Goal: Transaction & Acquisition: Purchase product/service

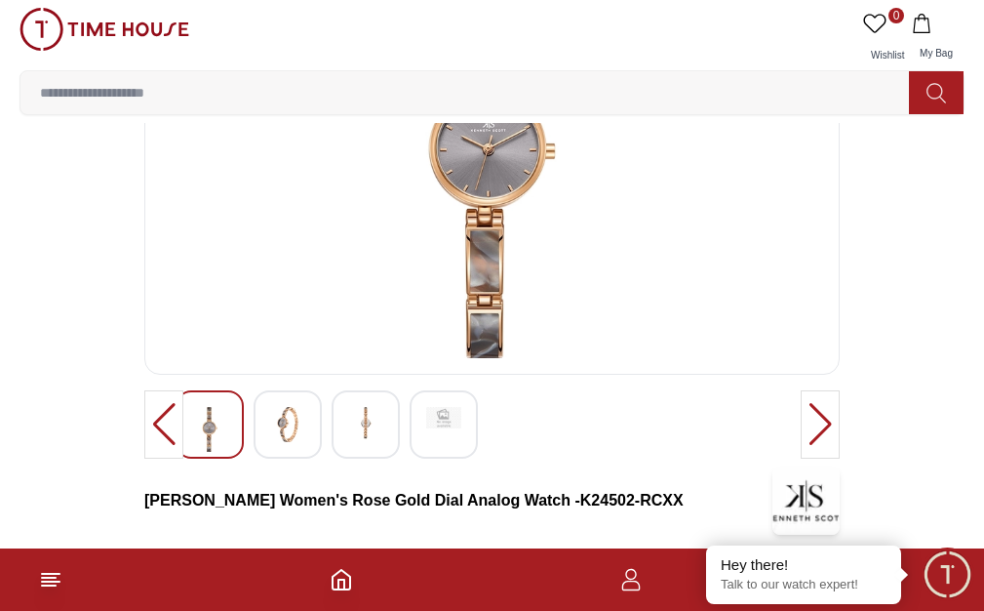
scroll to position [195, 0]
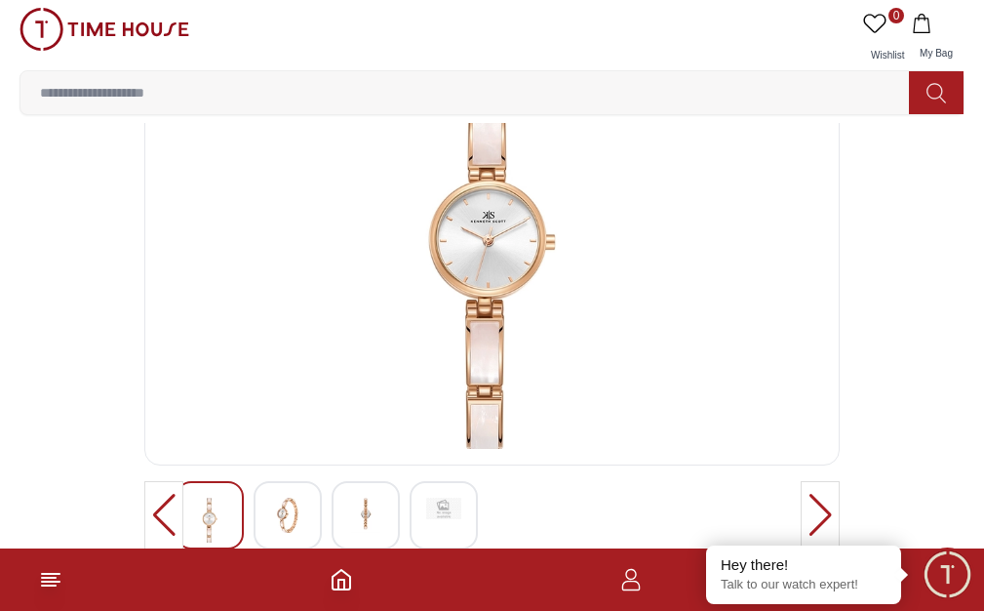
scroll to position [98, 0]
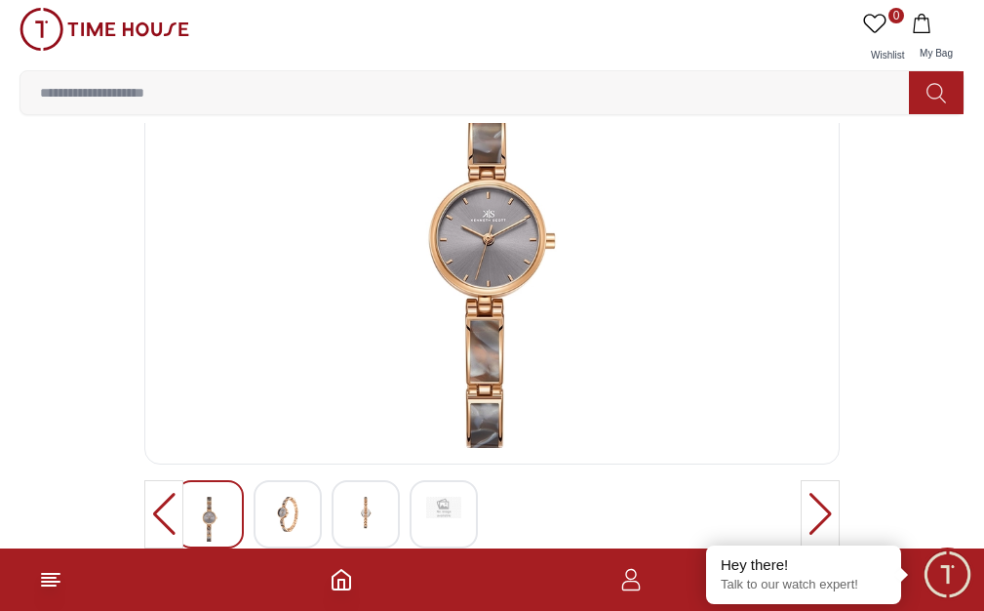
click at [331, 343] on img at bounding box center [492, 253] width 662 height 390
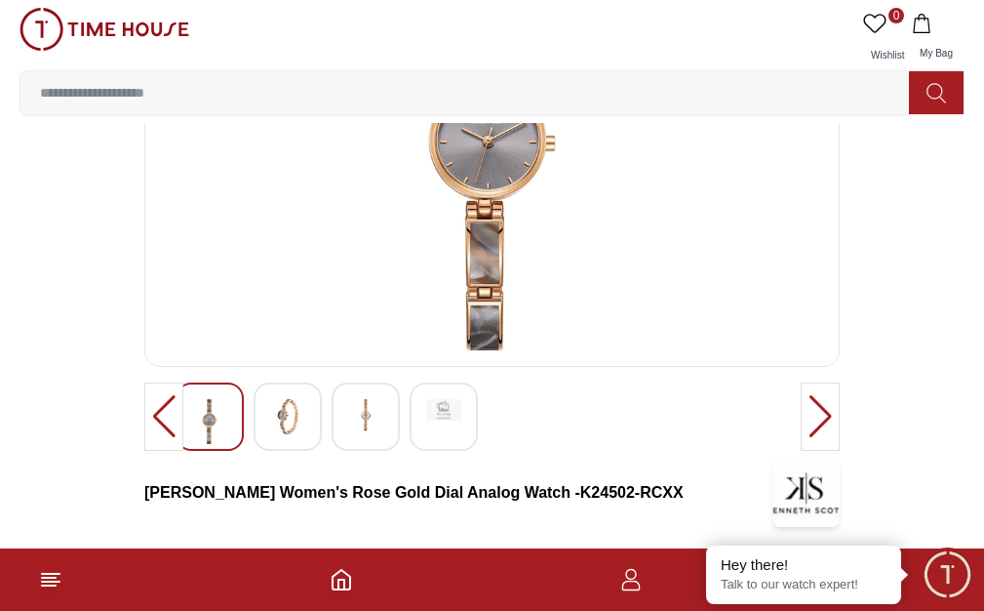
click at [801, 451] on div at bounding box center [820, 416] width 39 height 68
click at [262, 434] on img at bounding box center [253, 416] width 35 height 35
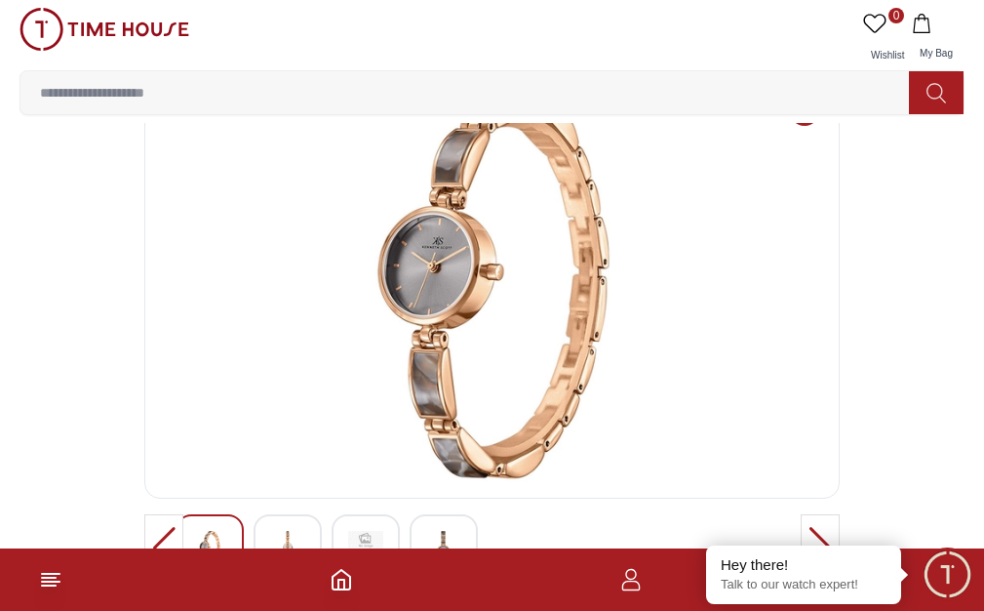
scroll to position [98, 0]
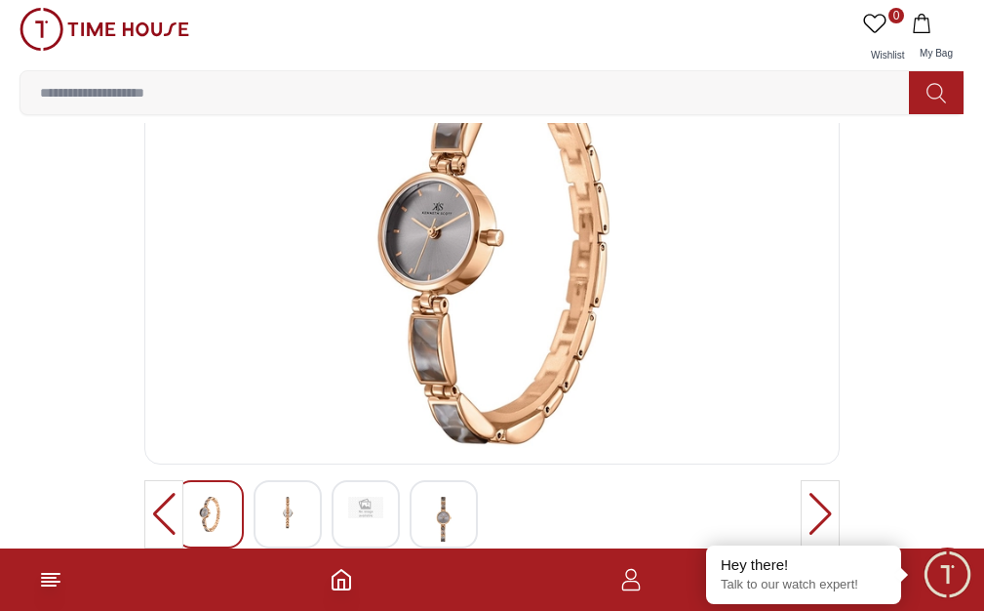
click at [281, 519] on img at bounding box center [287, 513] width 35 height 35
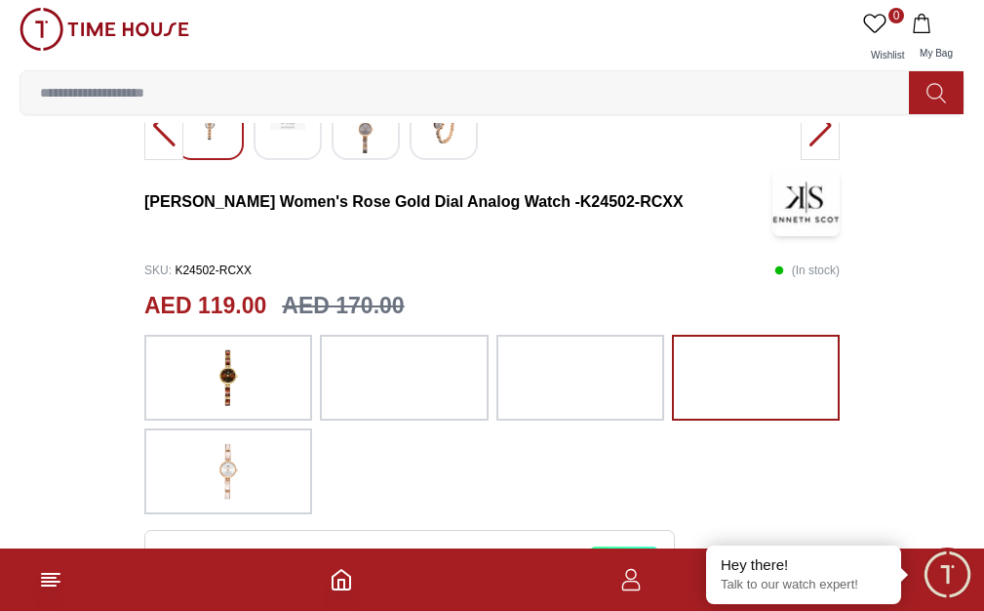
scroll to position [488, 0]
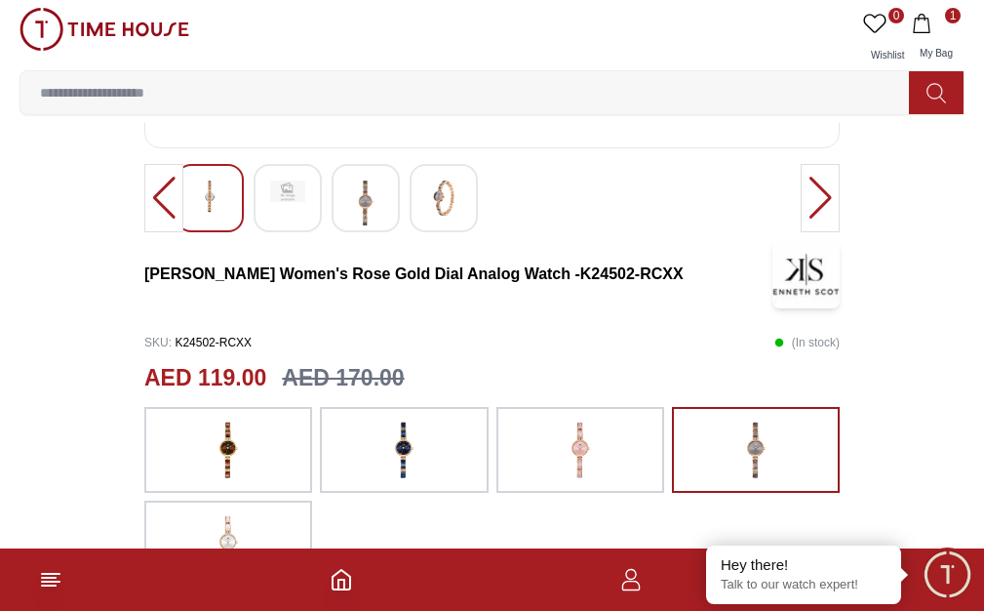
scroll to position [293, 0]
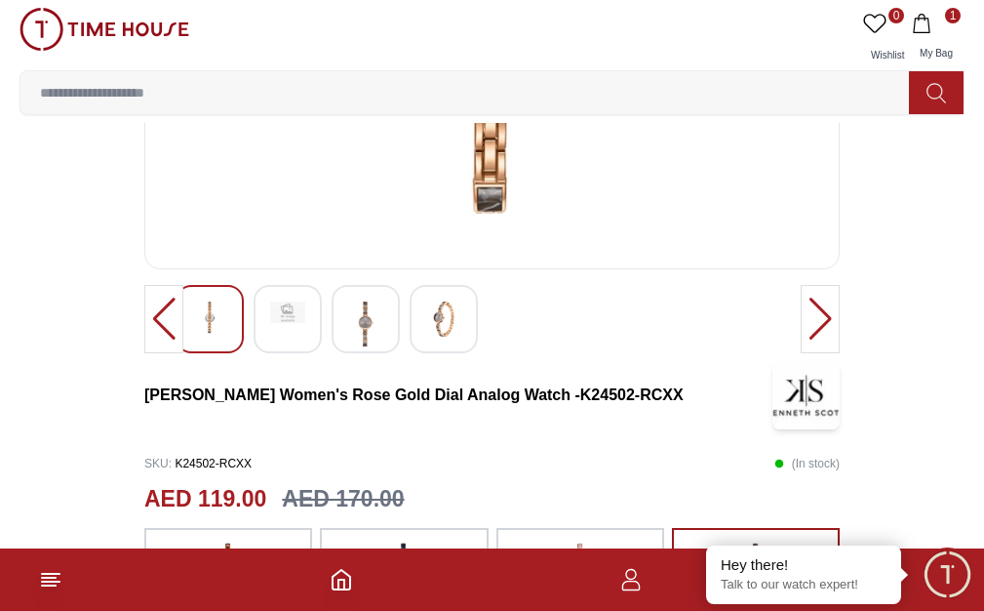
click at [0, 0] on link "Sunglasses" at bounding box center [0, 0] width 0 height 0
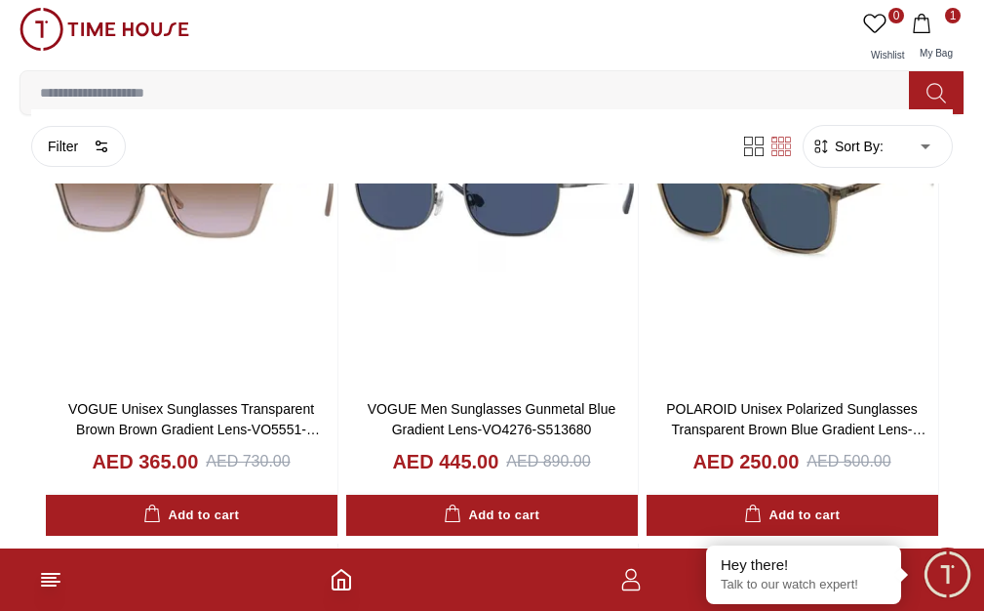
scroll to position [1073, 0]
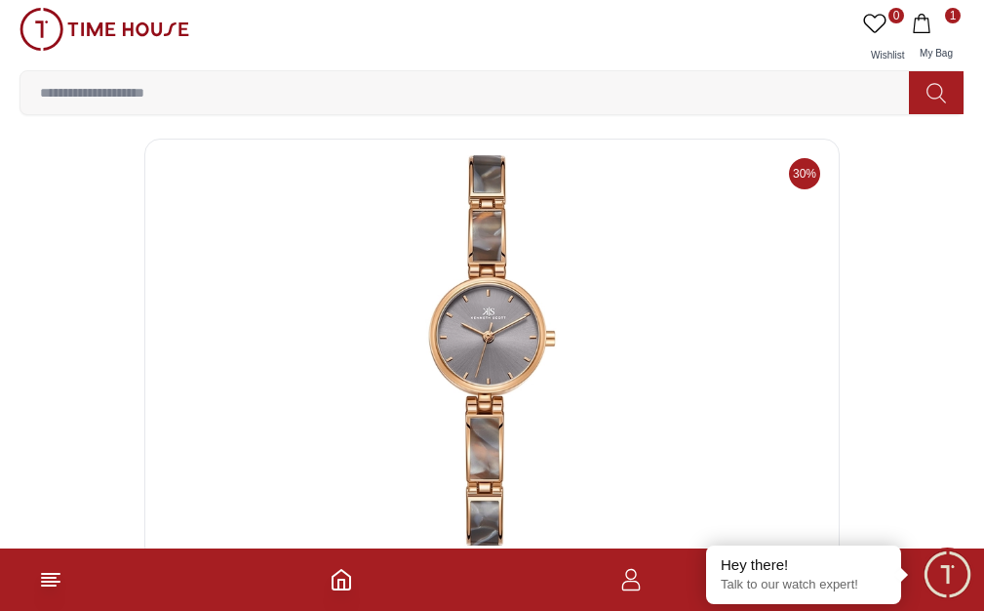
click at [0, 0] on link "View All" at bounding box center [0, 0] width 0 height 0
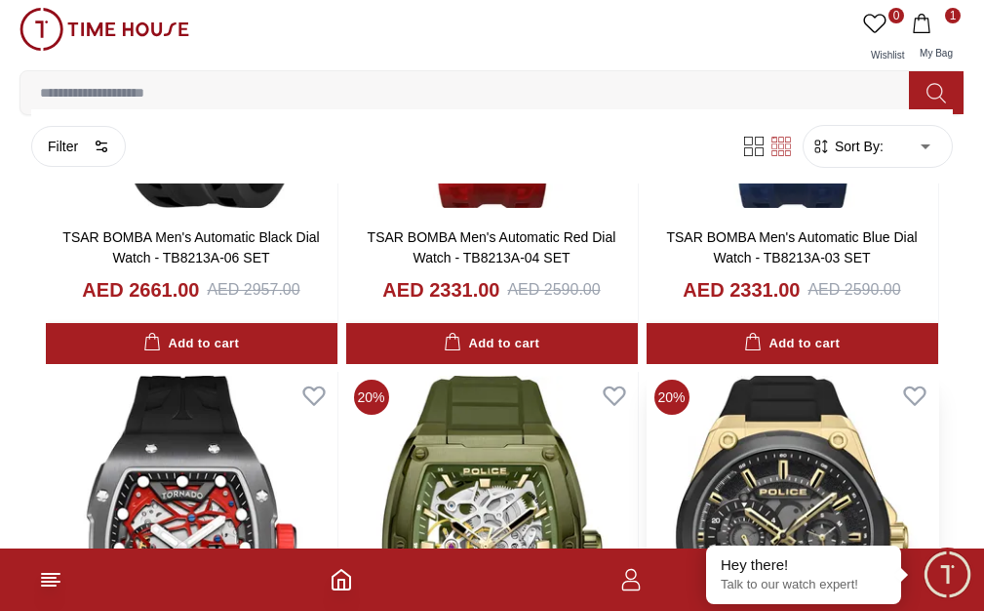
scroll to position [975, 0]
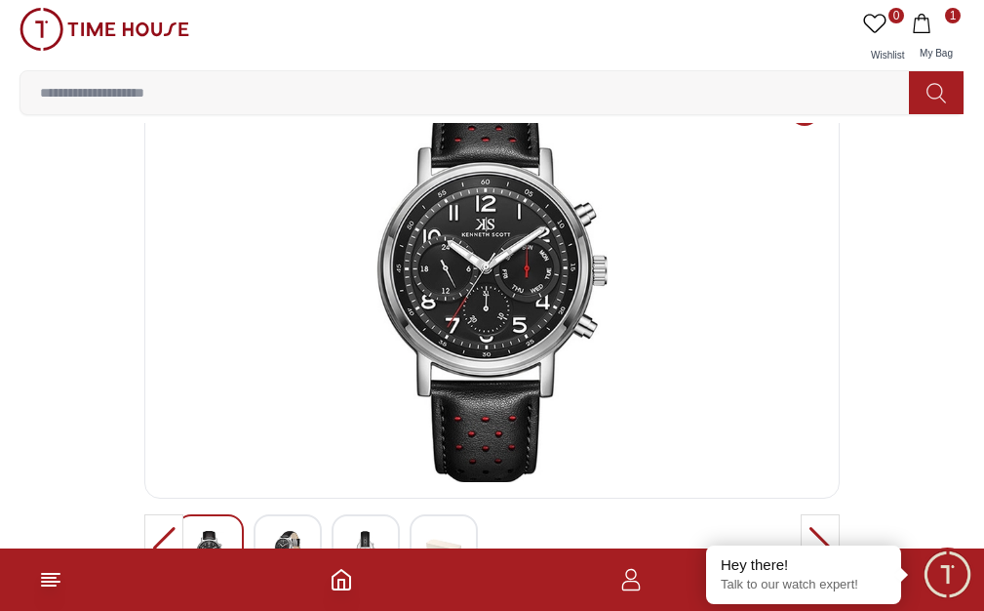
scroll to position [195, 0]
